Goal: Transaction & Acquisition: Purchase product/service

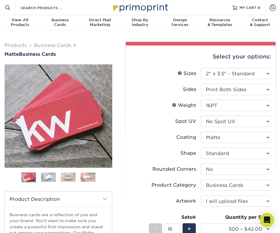
select select "2.00x3.50"
select select "0"
select select "3b5148f1-0588-4f88-a218-97bcfdce65c1"
select select "upload"
select select "500 – $42.00"
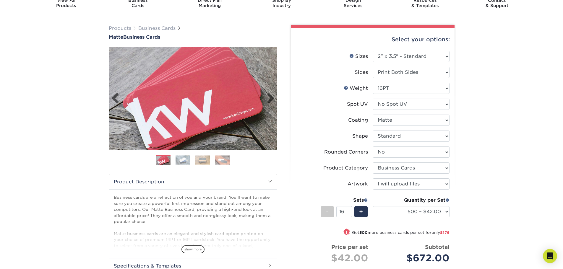
scroll to position [59, 0]
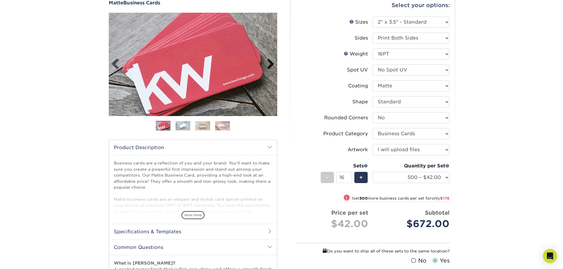
click at [270, 62] on link "Next" at bounding box center [269, 65] width 12 height 12
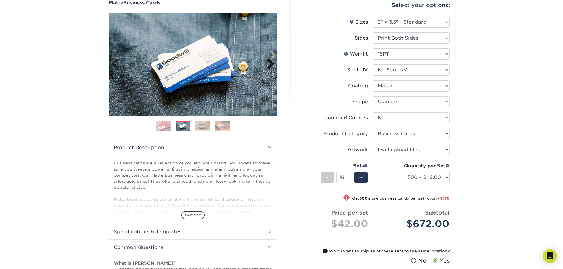
click at [270, 62] on link "Next" at bounding box center [269, 65] width 12 height 12
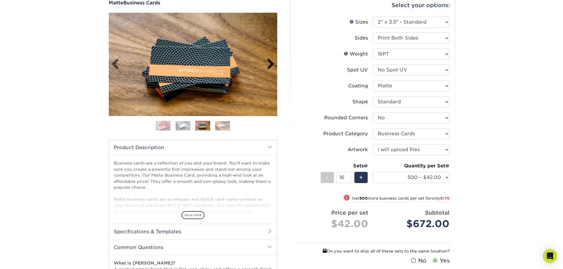
click at [270, 62] on link "Next" at bounding box center [269, 65] width 12 height 12
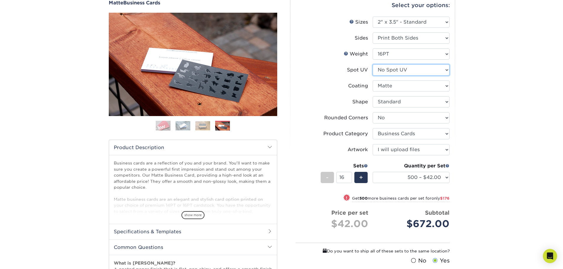
click at [280, 70] on select "Please Select No Spot UV Front and Back (Both Sides) Front Only Back Only" at bounding box center [411, 69] width 77 height 11
click at [280, 67] on div "Select your options: Sizes Help Sizes Please Select 1.5" x 3.5" - Mini 1.75" x …" at bounding box center [373, 160] width 164 height 333
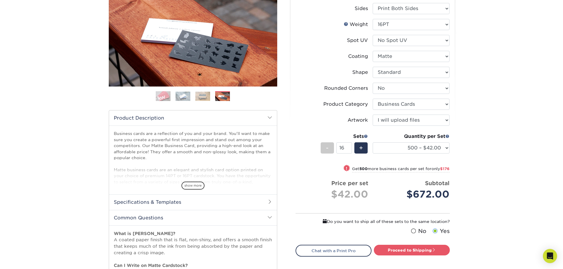
click at [205, 92] on img at bounding box center [202, 96] width 15 height 9
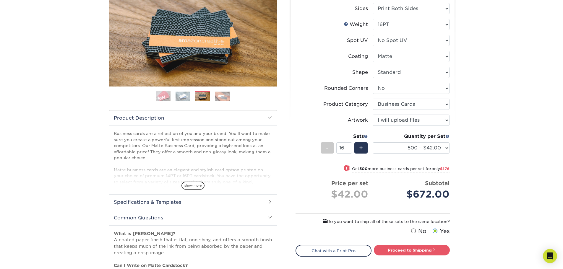
click at [220, 92] on img at bounding box center [222, 96] width 15 height 9
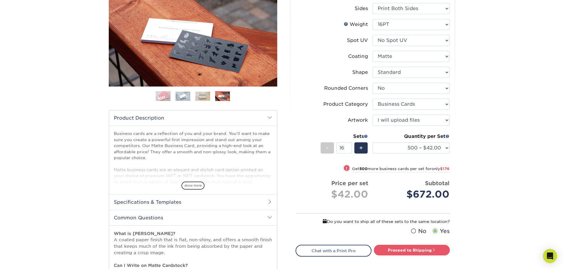
click at [182, 96] on img at bounding box center [183, 96] width 15 height 9
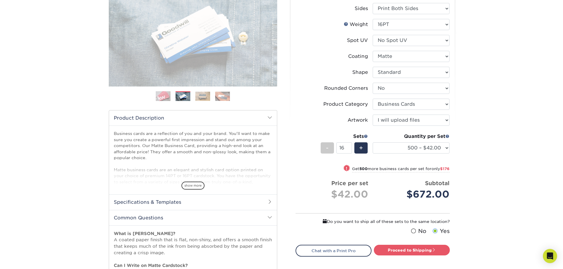
click at [166, 96] on img at bounding box center [163, 96] width 15 height 15
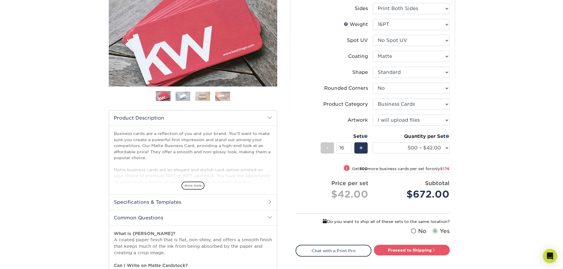
click at [188, 96] on img at bounding box center [183, 96] width 15 height 9
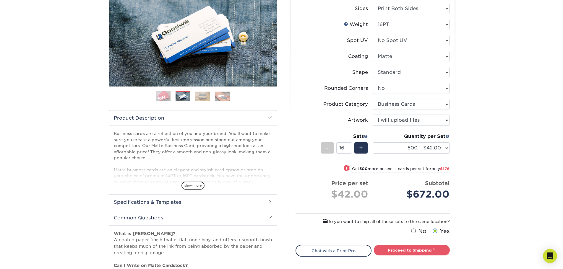
click at [162, 94] on img at bounding box center [163, 96] width 15 height 15
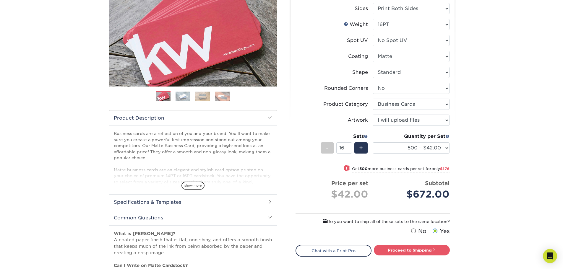
click at [184, 95] on img at bounding box center [183, 96] width 15 height 9
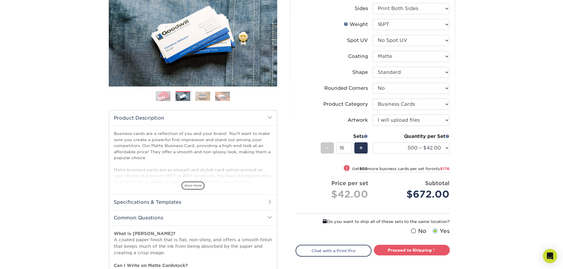
click at [207, 98] on img at bounding box center [202, 96] width 15 height 9
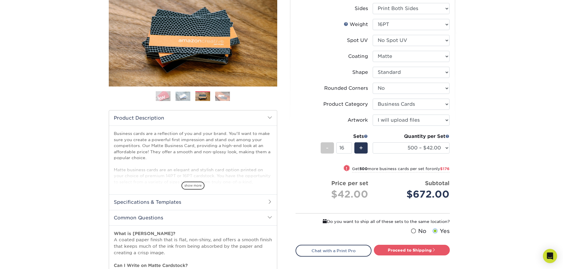
click at [227, 97] on img at bounding box center [222, 96] width 15 height 9
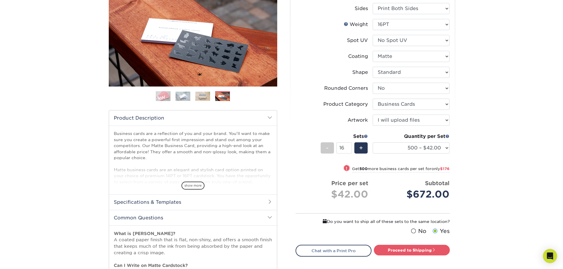
click at [202, 95] on img at bounding box center [202, 96] width 15 height 9
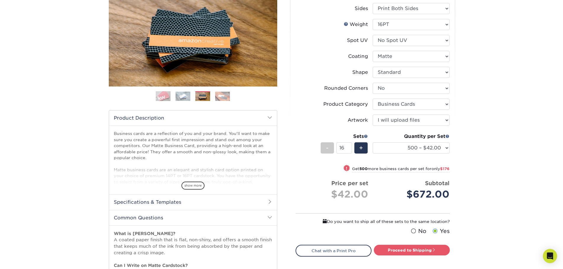
click at [182, 97] on img at bounding box center [183, 96] width 15 height 9
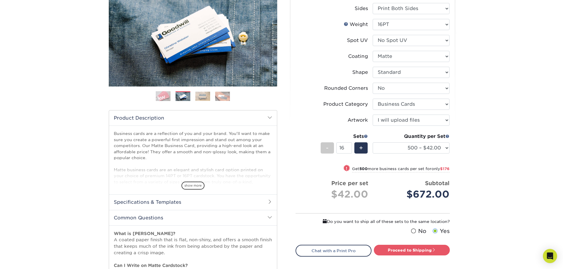
click at [163, 97] on img at bounding box center [163, 96] width 15 height 15
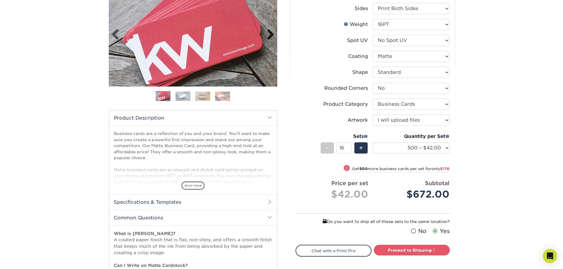
click at [272, 37] on link "Next" at bounding box center [269, 35] width 12 height 12
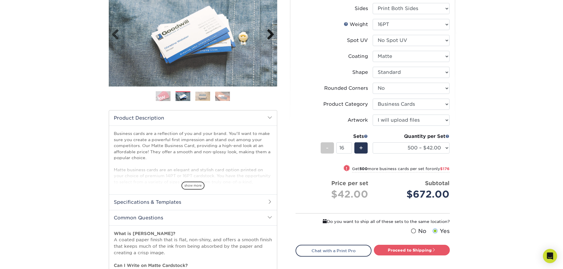
click at [270, 37] on link "Next" at bounding box center [269, 35] width 12 height 12
